Goal: Transaction & Acquisition: Purchase product/service

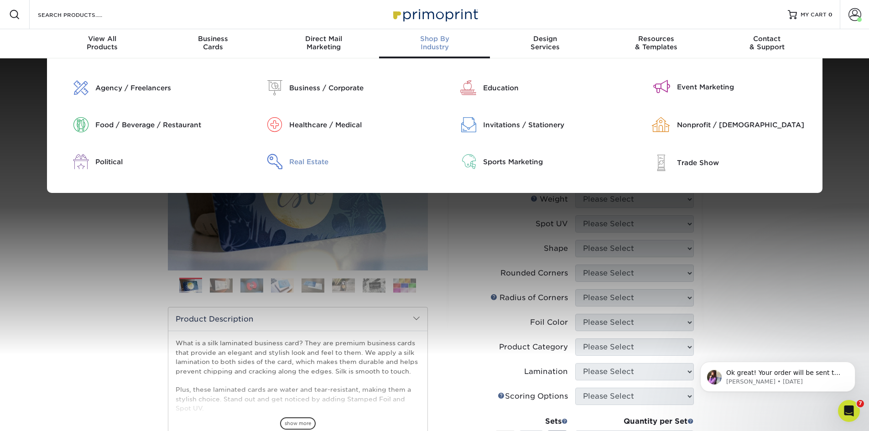
click at [307, 157] on div "Real Estate" at bounding box center [358, 162] width 139 height 10
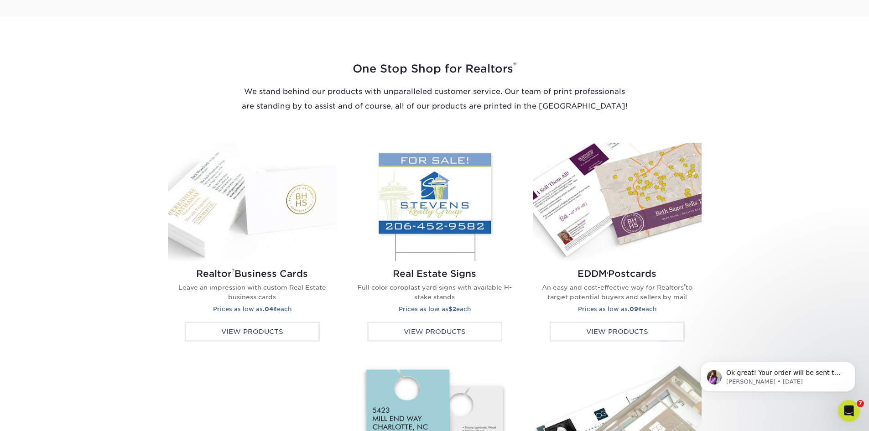
scroll to position [1414, 0]
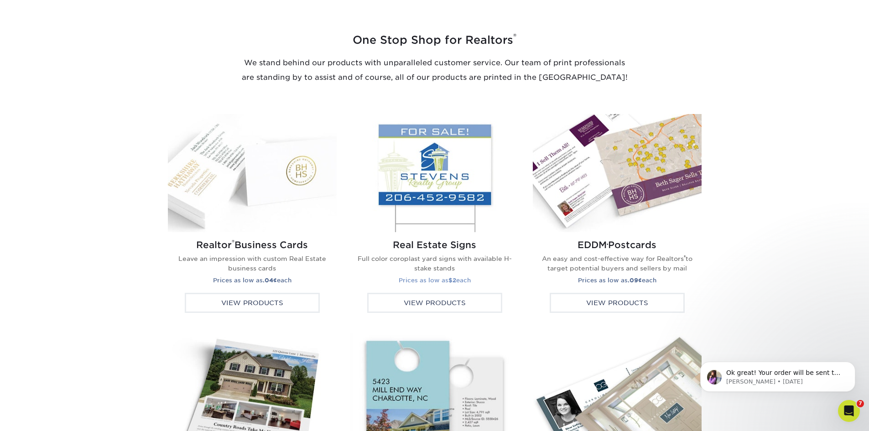
click at [453, 168] on img at bounding box center [434, 173] width 169 height 118
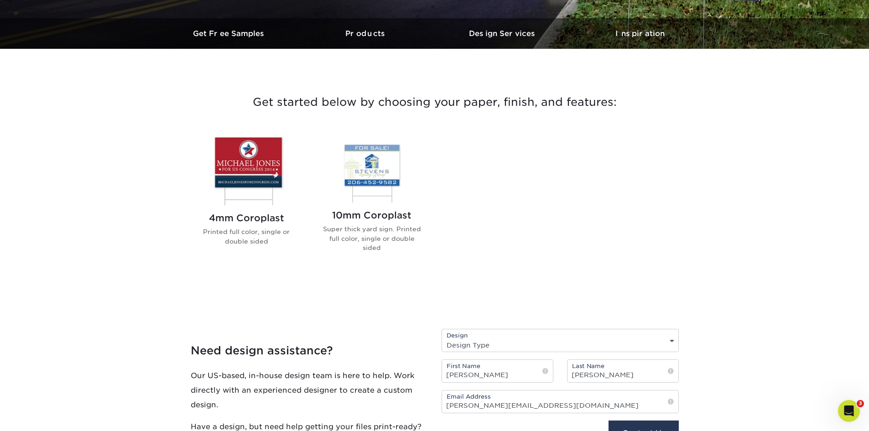
scroll to position [319, 0]
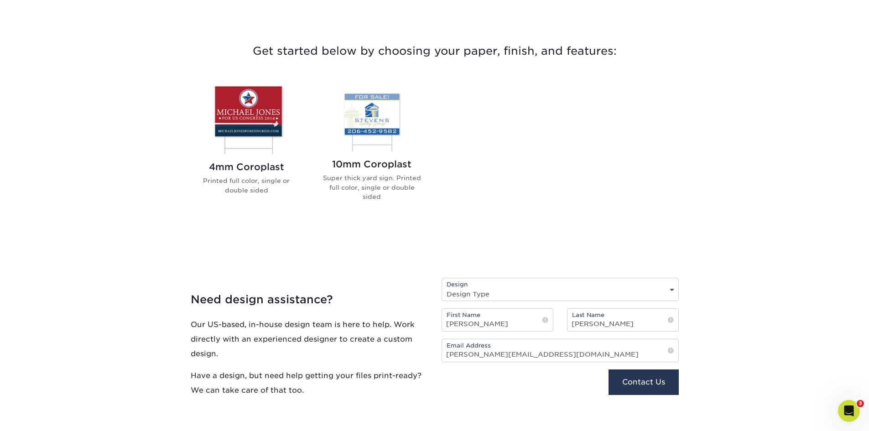
click at [227, 102] on img at bounding box center [247, 119] width 104 height 72
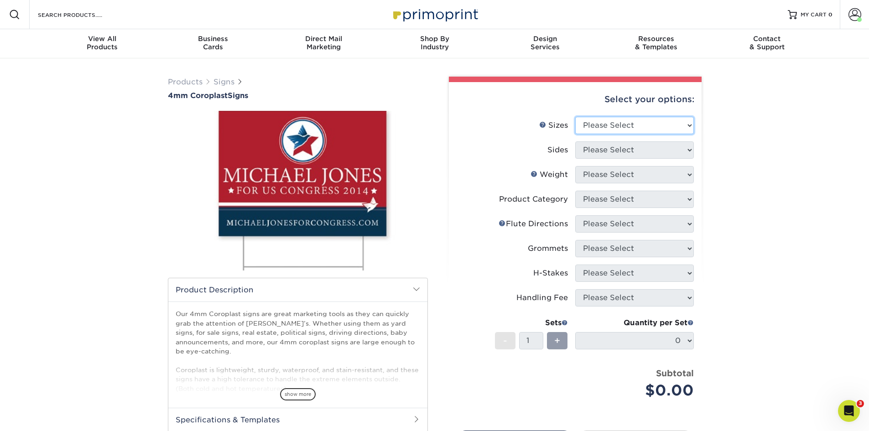
click at [594, 117] on select "Please Select 12" x 18" 18" x 24" 24" x 24" 24" x 36"" at bounding box center [634, 125] width 119 height 17
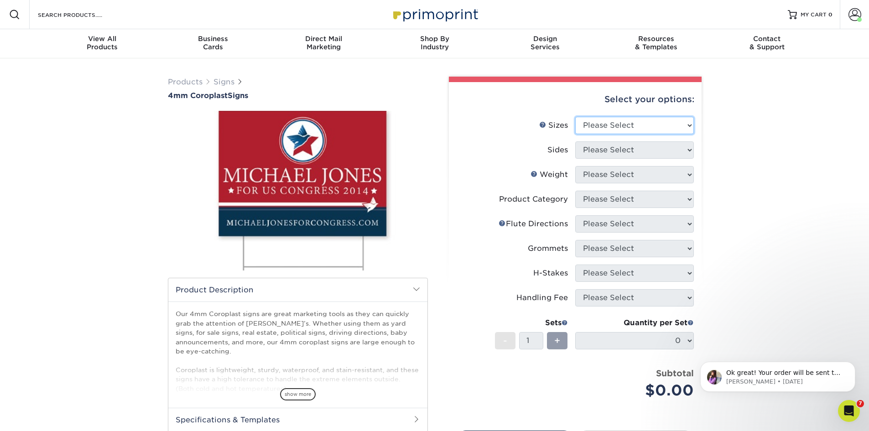
select select "18.00x24.00"
click at [575, 117] on select "Please Select 12" x 18" 18" x 24" 24" x 24" 24" x 36"" at bounding box center [634, 125] width 119 height 17
click at [586, 150] on select "Please Select Print Both Sides Print Front Only" at bounding box center [634, 149] width 119 height 17
select select "13abbda7-1d64-4f25-8bb2-c179b224825d"
click at [575, 141] on select "Please Select Print Both Sides Print Front Only" at bounding box center [634, 149] width 119 height 17
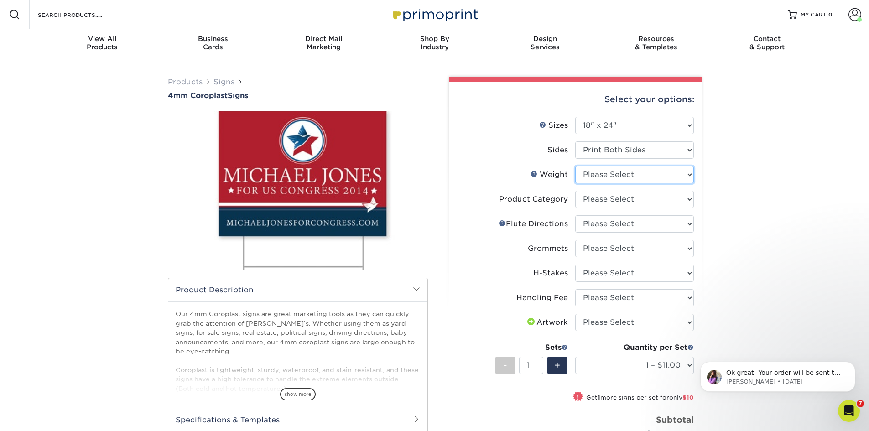
click at [600, 182] on select "Please Select 4CORO" at bounding box center [634, 174] width 119 height 17
select select "4CORO"
click at [575, 166] on select "Please Select 4CORO" at bounding box center [634, 174] width 119 height 17
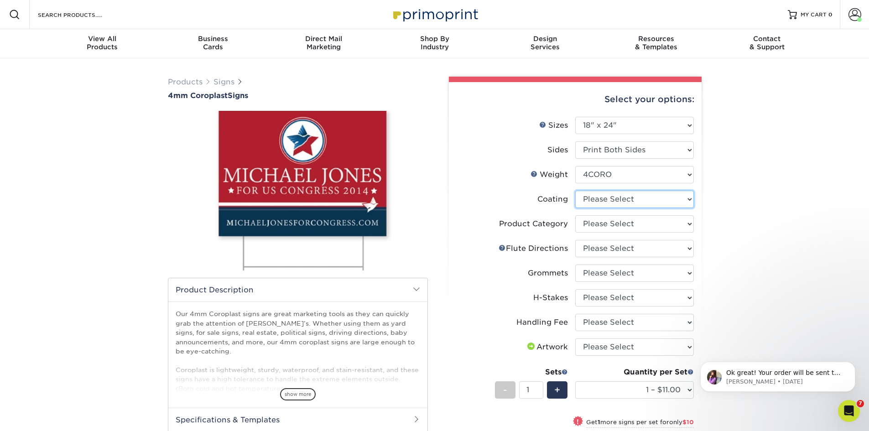
click at [612, 198] on select at bounding box center [634, 199] width 119 height 17
select select "3e7618de-abca-4bda-9f97-8b9129e913d8"
click at [575, 191] on select at bounding box center [634, 199] width 119 height 17
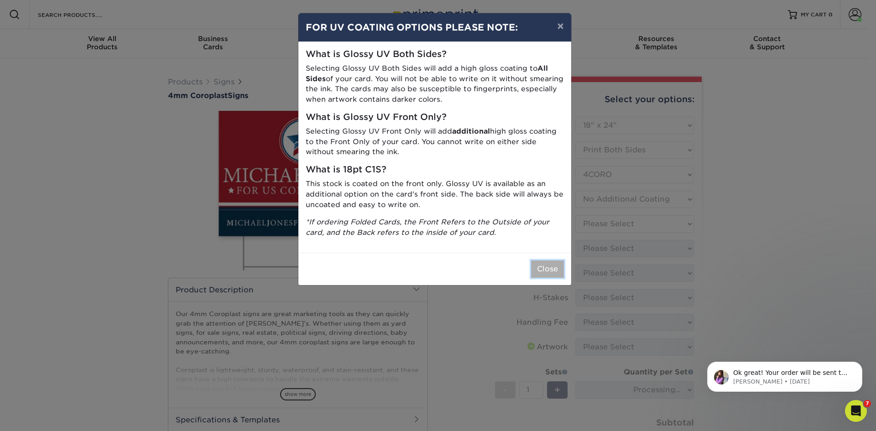
click at [545, 270] on button "Close" at bounding box center [547, 268] width 33 height 17
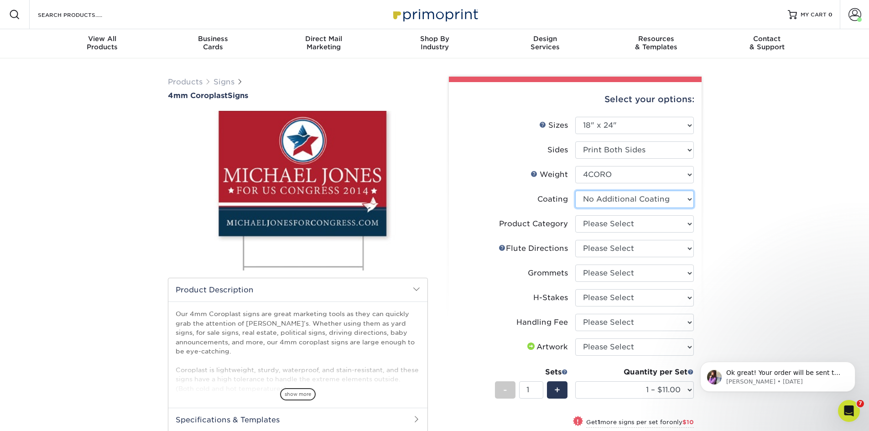
click at [588, 199] on select at bounding box center [634, 199] width 119 height 17
click at [589, 241] on select "Please Select Flute Direction (Horizontal) Flute Direction (Vertical)" at bounding box center [634, 248] width 119 height 17
click at [591, 221] on select "Please Select Coroplast Signs" at bounding box center [634, 223] width 119 height 17
select select "b3582ed5-6912-492c-8440-2cc51afdb8e1"
click at [575, 215] on select "Please Select Coroplast Signs" at bounding box center [634, 223] width 119 height 17
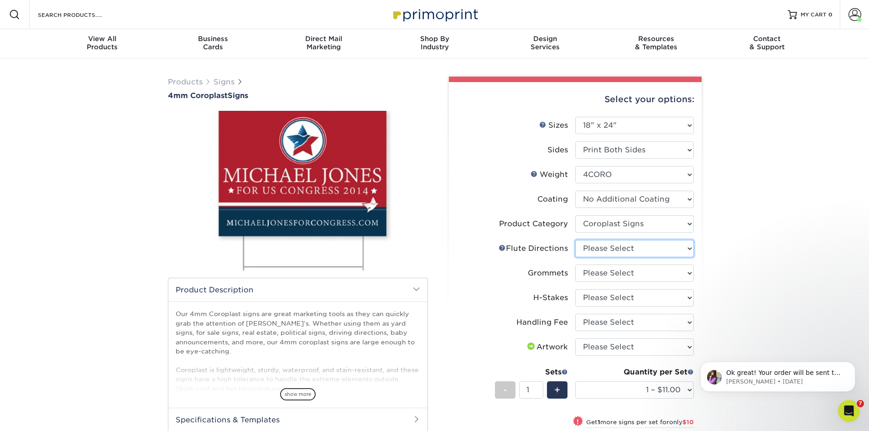
click at [589, 246] on select "Please Select Flute Direction (Horizontal) Flute Direction (Vertical)" at bounding box center [634, 248] width 119 height 17
select select "b9474d6d-25b7-40b8-b284-85b7690982f8"
click at [575, 240] on select "Please Select Flute Direction (Horizontal) Flute Direction (Vertical)" at bounding box center [634, 248] width 119 height 17
click at [594, 269] on select "Please Select No Grommets Yes, Grommet All 4 Corners Yes, Grommets Top Corners …" at bounding box center [634, 273] width 119 height 17
select select "90d329df-db80-4206-b821-ff9d3f363977"
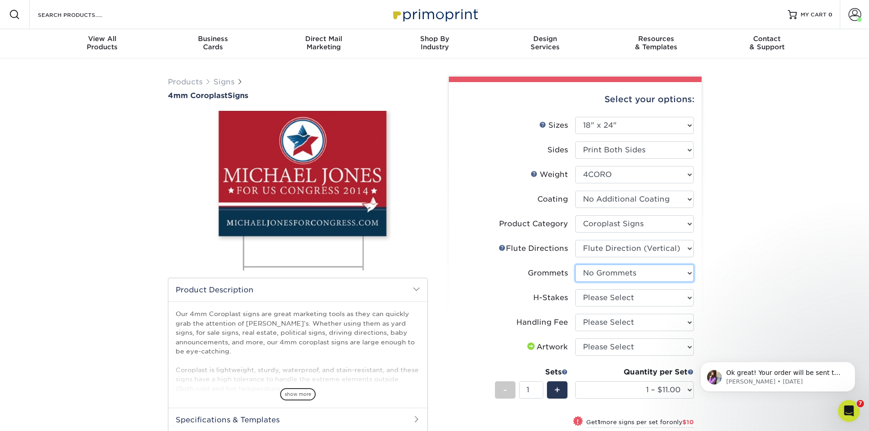
click at [575, 265] on select "Please Select No Grommets Yes, Grommet All 4 Corners Yes, Grommets Top Corners …" at bounding box center [634, 273] width 119 height 17
click at [593, 301] on select "Please Select No H-Stakes Yes" at bounding box center [634, 297] width 119 height 17
select select "8c85e97e-8b3a-46d2-b88d-acee5fa20222"
click at [575, 289] on select "Please Select No H-Stakes Yes" at bounding box center [634, 297] width 119 height 17
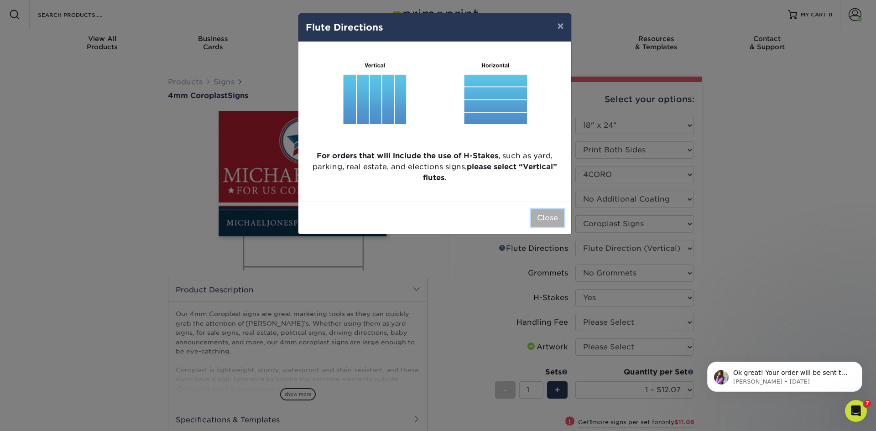
click at [545, 221] on button "Close" at bounding box center [547, 217] width 33 height 17
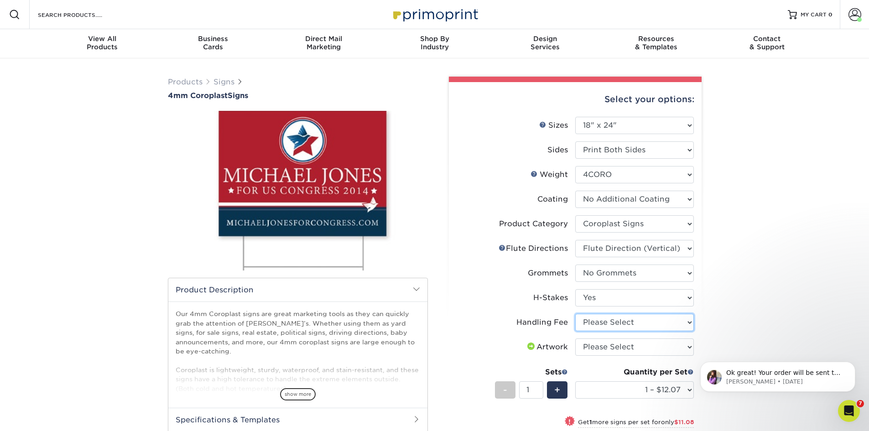
click at [622, 327] on select "Please Select Handling Fee" at bounding box center [634, 322] width 119 height 17
select select "ab74c079-444c-4260-ae6a-e09bdee8073c"
click at [575, 314] on select "Please Select Handling Fee" at bounding box center [634, 322] width 119 height 17
click at [618, 346] on select "Please Select I will upload files I need a design - $50" at bounding box center [634, 346] width 119 height 17
select select "upload"
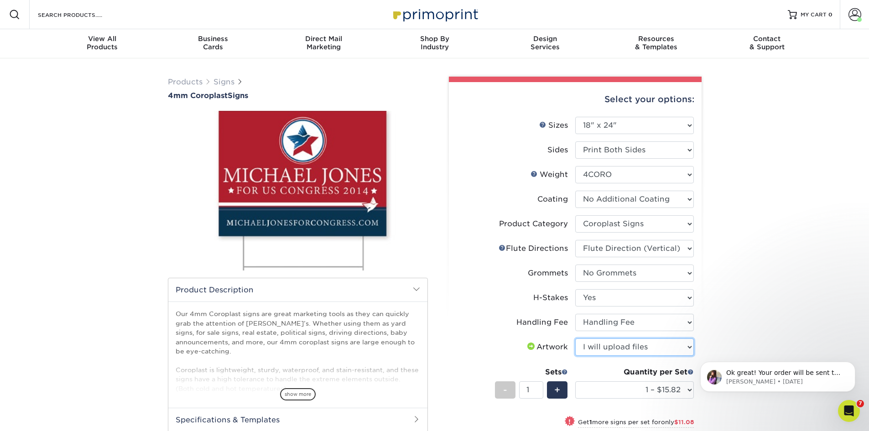
click at [575, 338] on select "Please Select I will upload files I need a design - $50" at bounding box center [634, 346] width 119 height 17
click at [617, 389] on select "1 – $15.82 2 – $26.90 3 – $38.97 4 – $46.29 5 – $58.37 6 – $69.44 7 – $81.51 8 …" at bounding box center [634, 389] width 119 height 17
select select "5 – $58.37"
click at [575, 381] on select "1 – $15.82 2 – $26.90 3 – $38.97 4 – $46.29 5 – $58.37 6 – $69.44 7 – $81.51 8 …" at bounding box center [634, 389] width 119 height 17
click at [764, 302] on div "Products Signs 4mm Coroplast Signs /" at bounding box center [434, 333] width 869 height 550
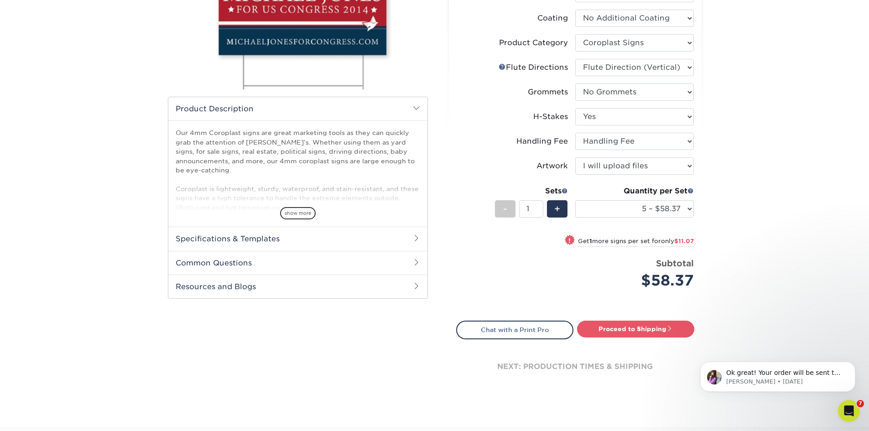
scroll to position [182, 0]
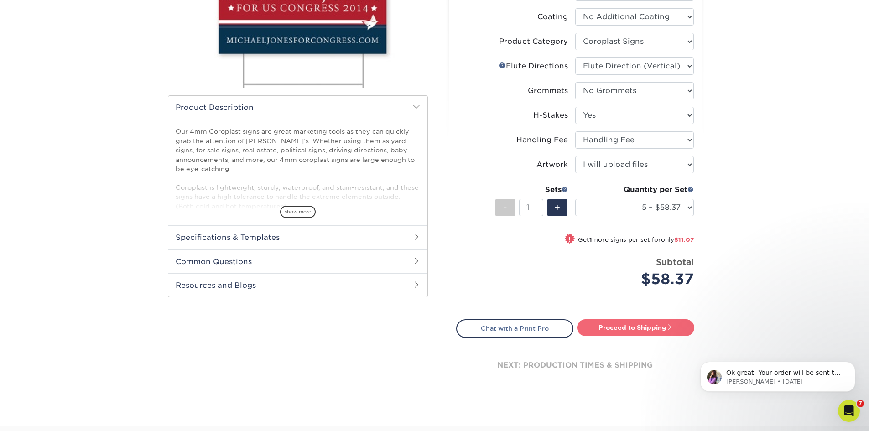
click at [660, 322] on link "Proceed to Shipping" at bounding box center [635, 327] width 117 height 16
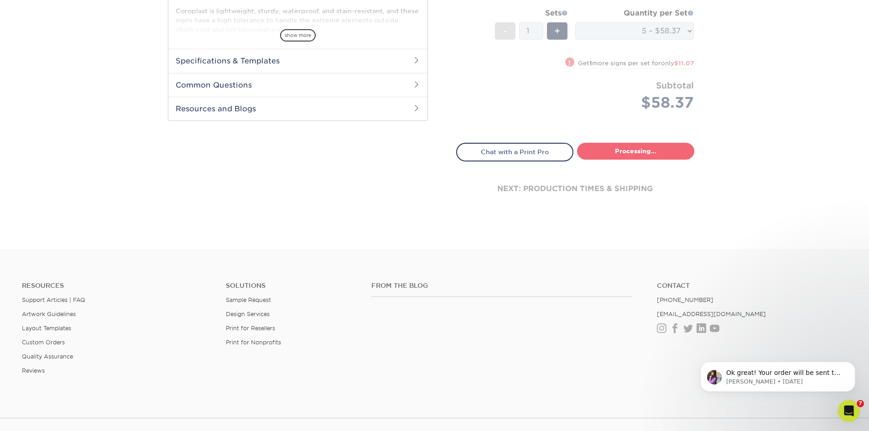
select select "94251bcf-7dae-4826-b72d-9f48af02e22a"
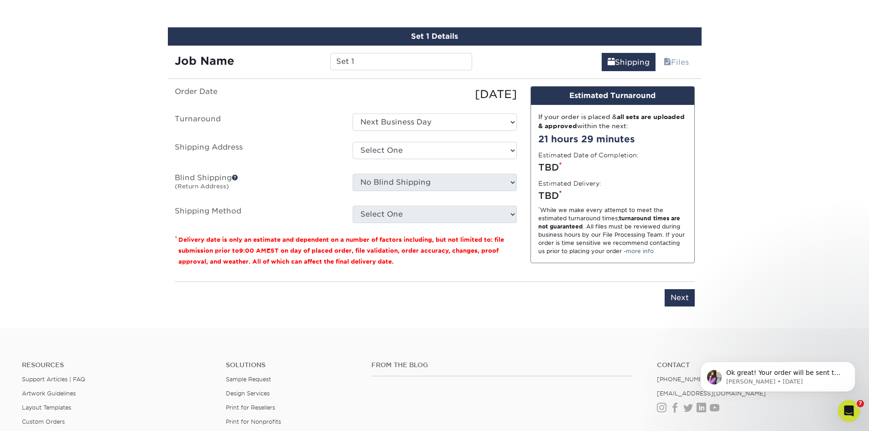
scroll to position [527, 0]
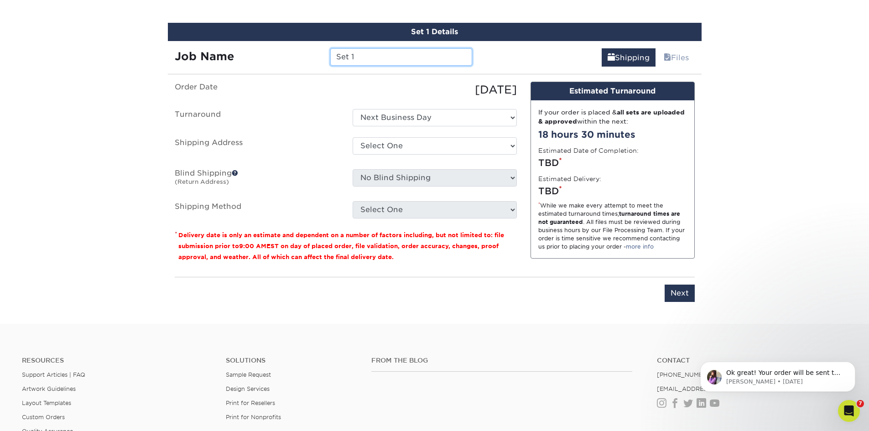
drag, startPoint x: 387, startPoint y: 48, endPoint x: 190, endPoint y: 48, distance: 197.0
click at [190, 48] on div "Job Name Set 1" at bounding box center [323, 56] width 311 height 17
type input "[PERSON_NAME] Signs"
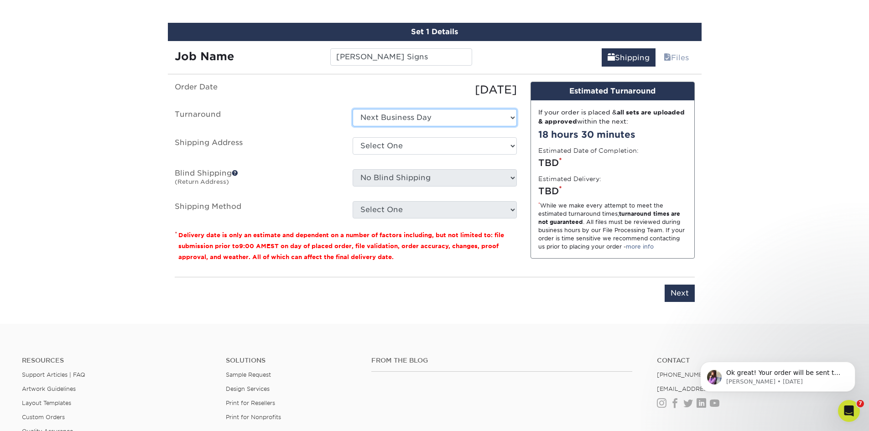
click at [388, 122] on select "Select One Next Business Day" at bounding box center [435, 117] width 164 height 17
click at [353, 109] on select "Select One Next Business Day" at bounding box center [435, 117] width 164 height 17
click at [384, 146] on select "Select One FH+A Office + Add New Address" at bounding box center [435, 145] width 164 height 17
select select "146956"
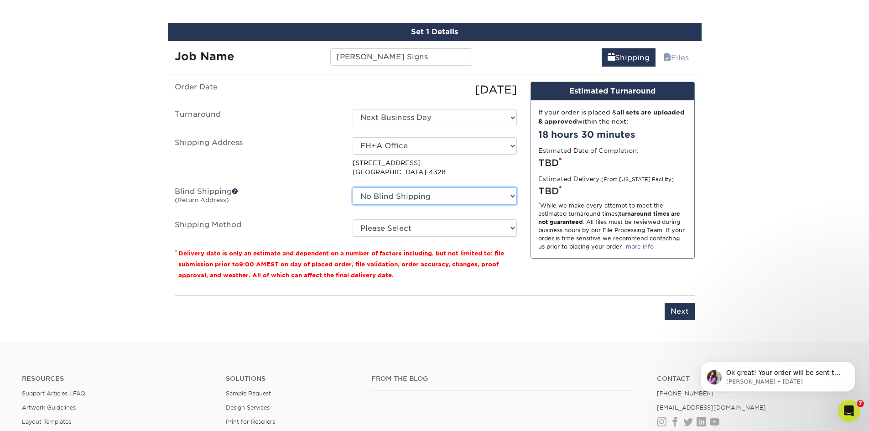
click at [367, 192] on select "No Blind Shipping FH+A Office + Add New Address" at bounding box center [435, 195] width 164 height 17
select select "146956"
click at [353, 187] on select "No Blind Shipping FH+A Office + Add New Address" at bounding box center [435, 195] width 164 height 17
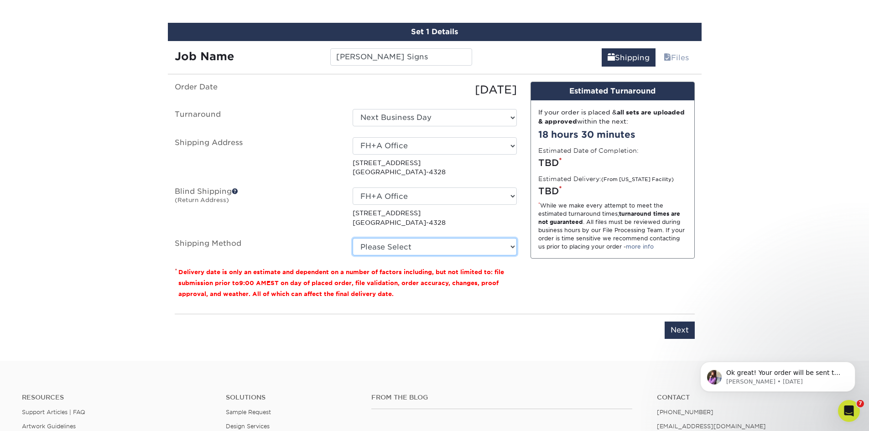
click at [366, 242] on select "Please Select Flat Rate Shipping (+$11.20) Ground Shipping (+$26.01) 3 Day Ship…" at bounding box center [435, 246] width 164 height 17
select select "G4MFLATRATE"
click at [353, 238] on select "Please Select Flat Rate Shipping (+$11.20) Ground Shipping (+$26.01) 3 Day Ship…" at bounding box center [435, 246] width 164 height 17
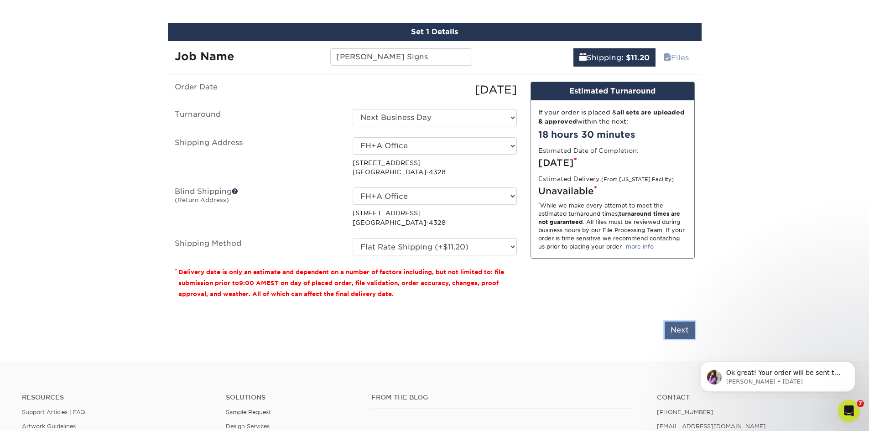
click at [675, 331] on input "Next" at bounding box center [679, 330] width 30 height 17
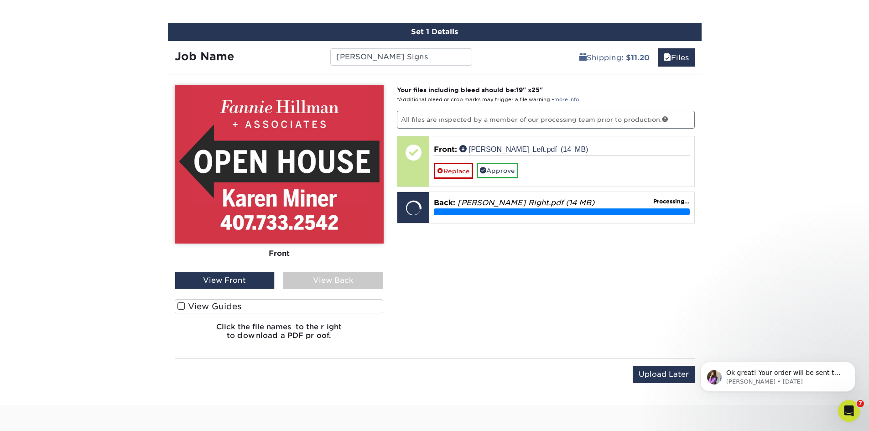
click at [212, 305] on label "View Guides" at bounding box center [279, 306] width 209 height 14
click at [0, 0] on input "View Guides" at bounding box center [0, 0] width 0 height 0
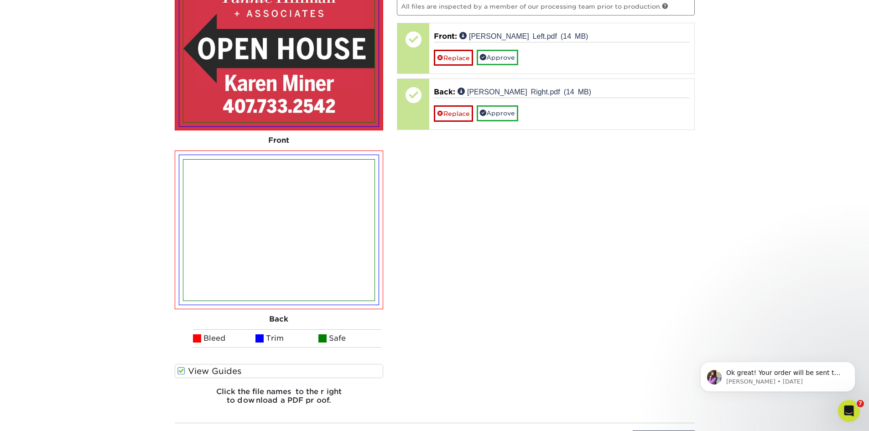
scroll to position [618, 0]
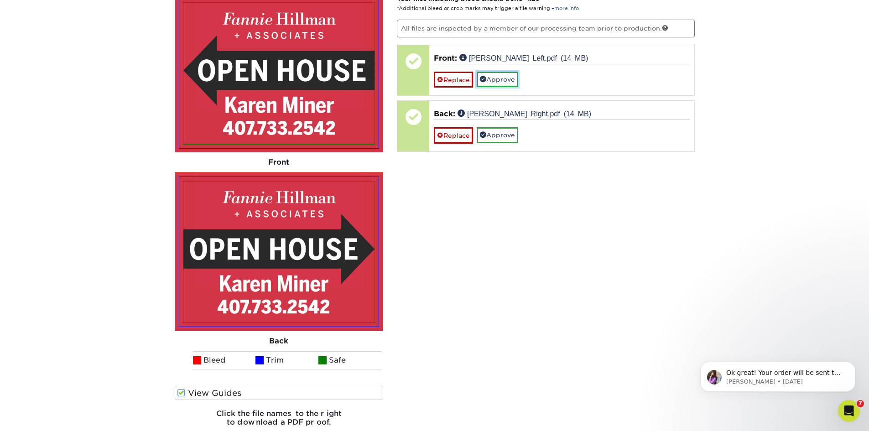
click at [489, 80] on link "Approve" at bounding box center [498, 80] width 42 height 16
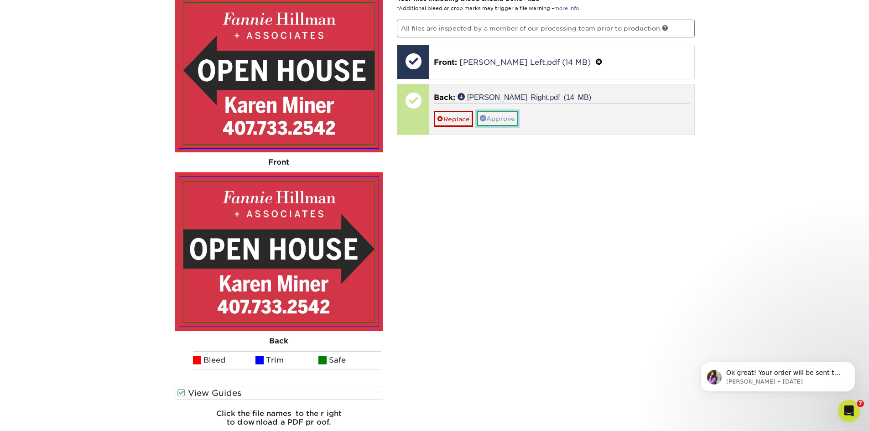
click at [490, 118] on link "Approve" at bounding box center [498, 119] width 42 height 16
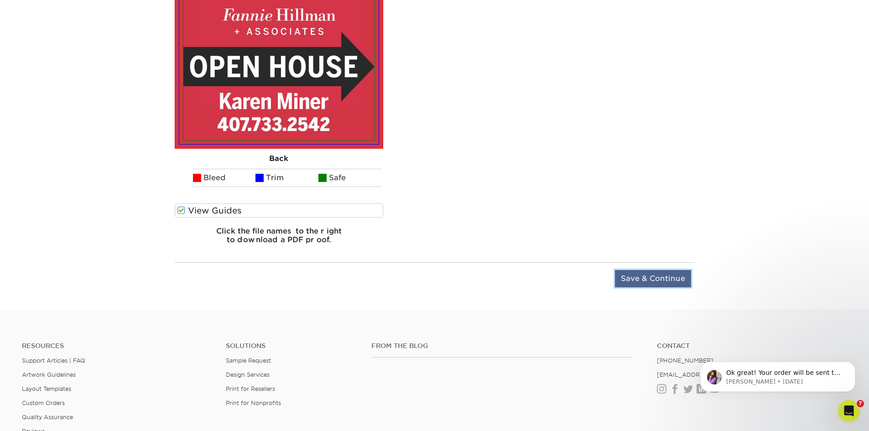
click at [675, 285] on input "Save & Continue" at bounding box center [653, 278] width 76 height 17
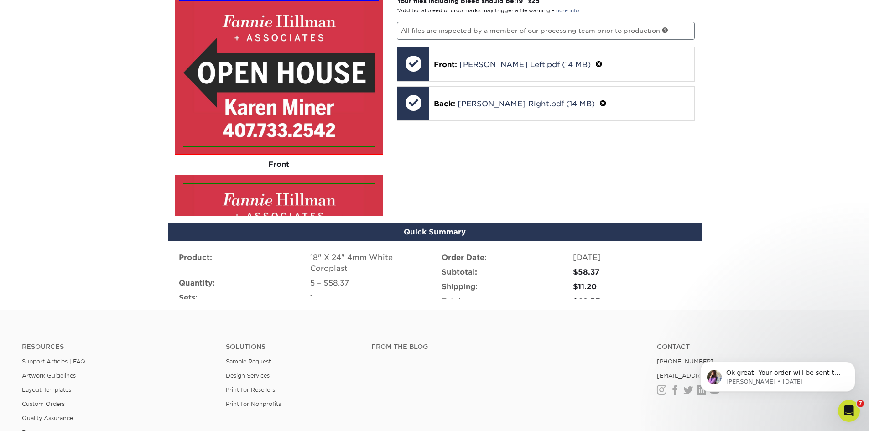
scroll to position [604, 0]
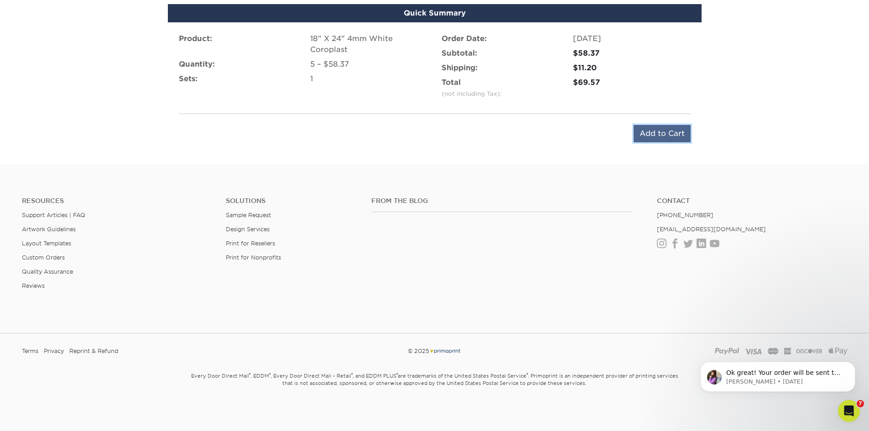
click at [644, 131] on input "Add to Cart" at bounding box center [661, 133] width 57 height 17
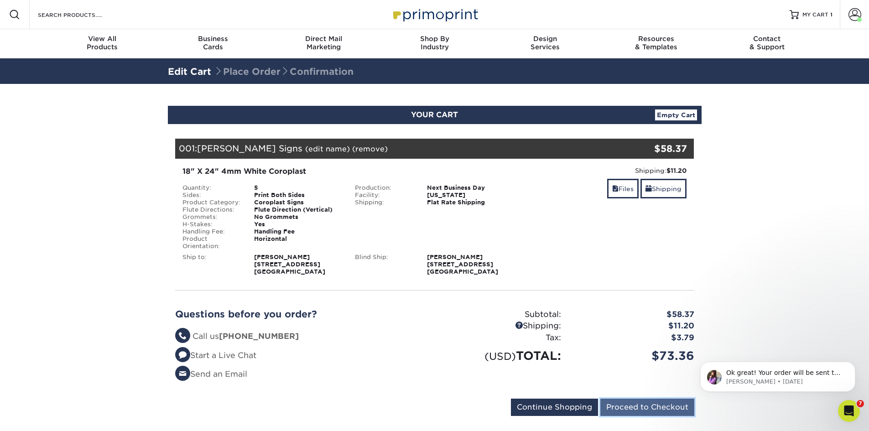
click at [640, 405] on input "Proceed to Checkout" at bounding box center [647, 407] width 94 height 17
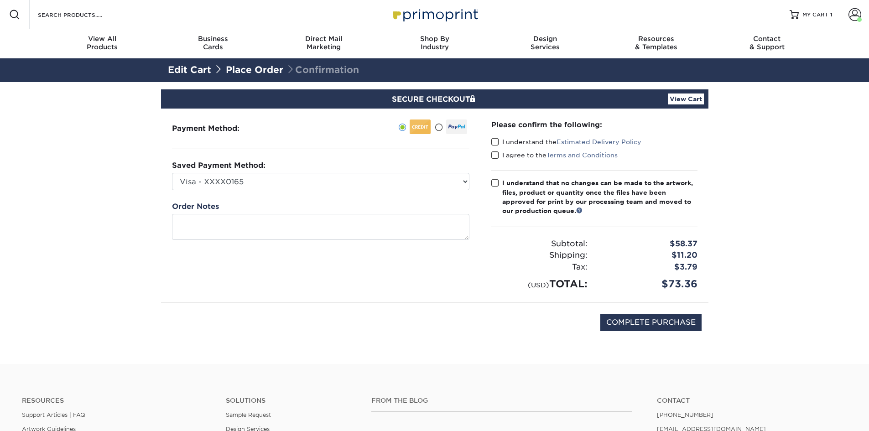
click at [497, 141] on span at bounding box center [495, 142] width 8 height 9
click at [0, 0] on input "I understand the Estimated Delivery Policy" at bounding box center [0, 0] width 0 height 0
click at [495, 156] on span at bounding box center [495, 155] width 8 height 9
click at [0, 0] on input "I agree to the Terms and Conditions" at bounding box center [0, 0] width 0 height 0
click at [498, 183] on span at bounding box center [495, 183] width 8 height 9
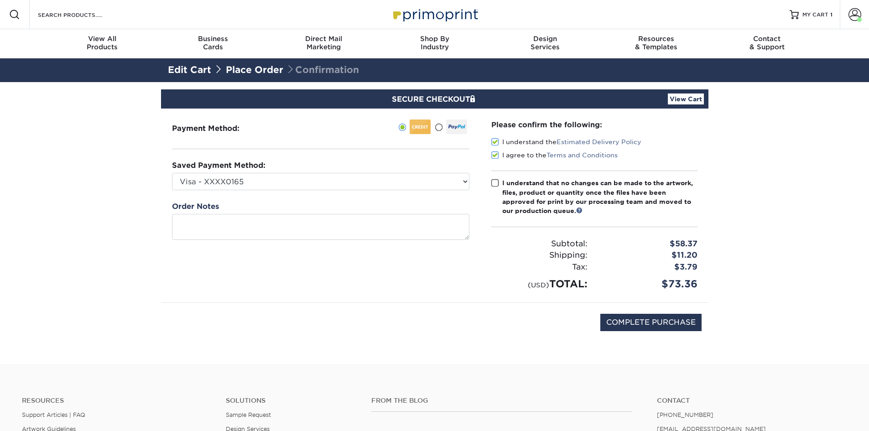
click at [0, 0] on input "I understand that no changes can be made to the artwork, files, product or quan…" at bounding box center [0, 0] width 0 height 0
click at [631, 320] on input "COMPLETE PURCHASE" at bounding box center [650, 322] width 101 height 17
type input "PROCESSING, PLEASE WAIT..."
